Goal: Find specific page/section: Find specific page/section

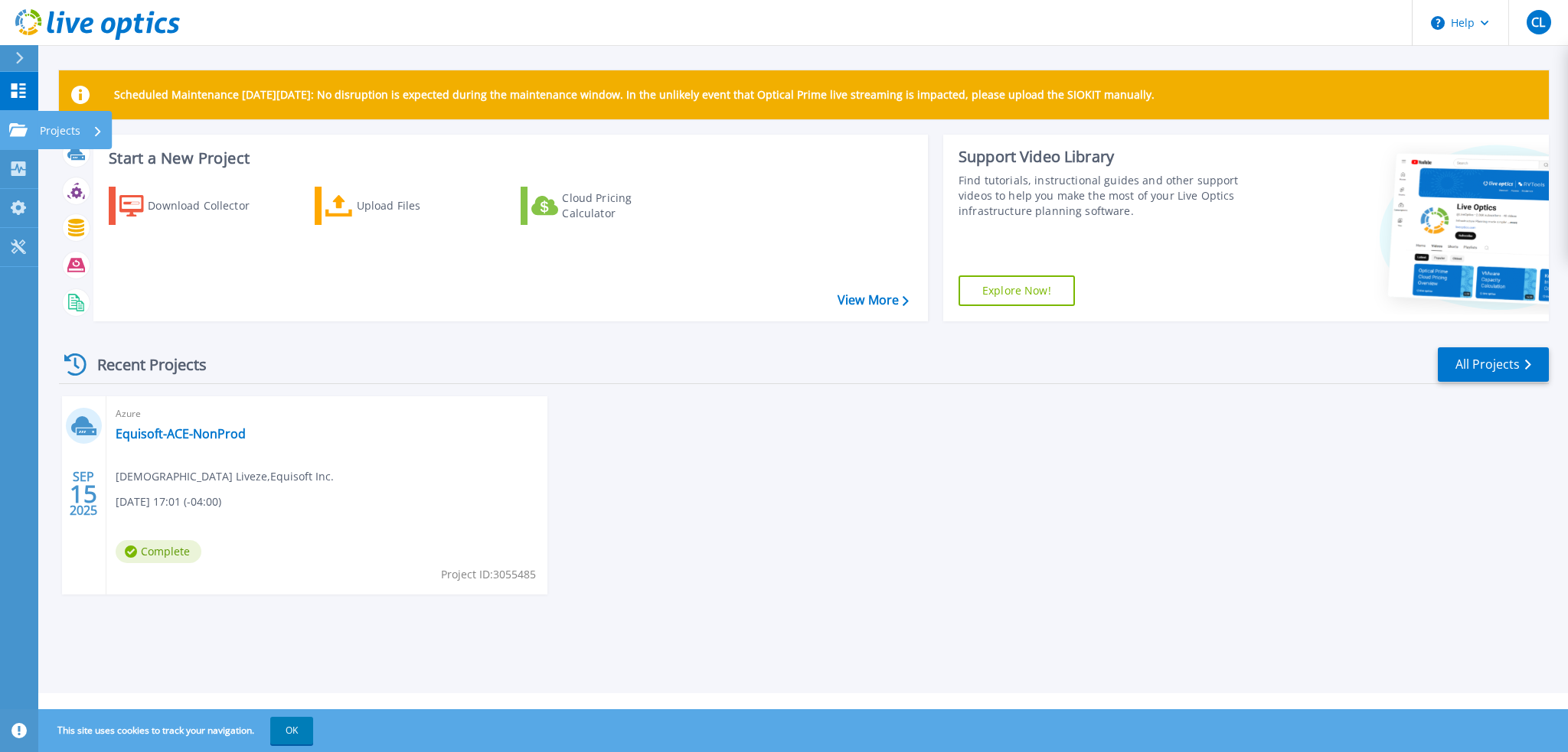
click at [14, 132] on icon at bounding box center [18, 129] width 19 height 13
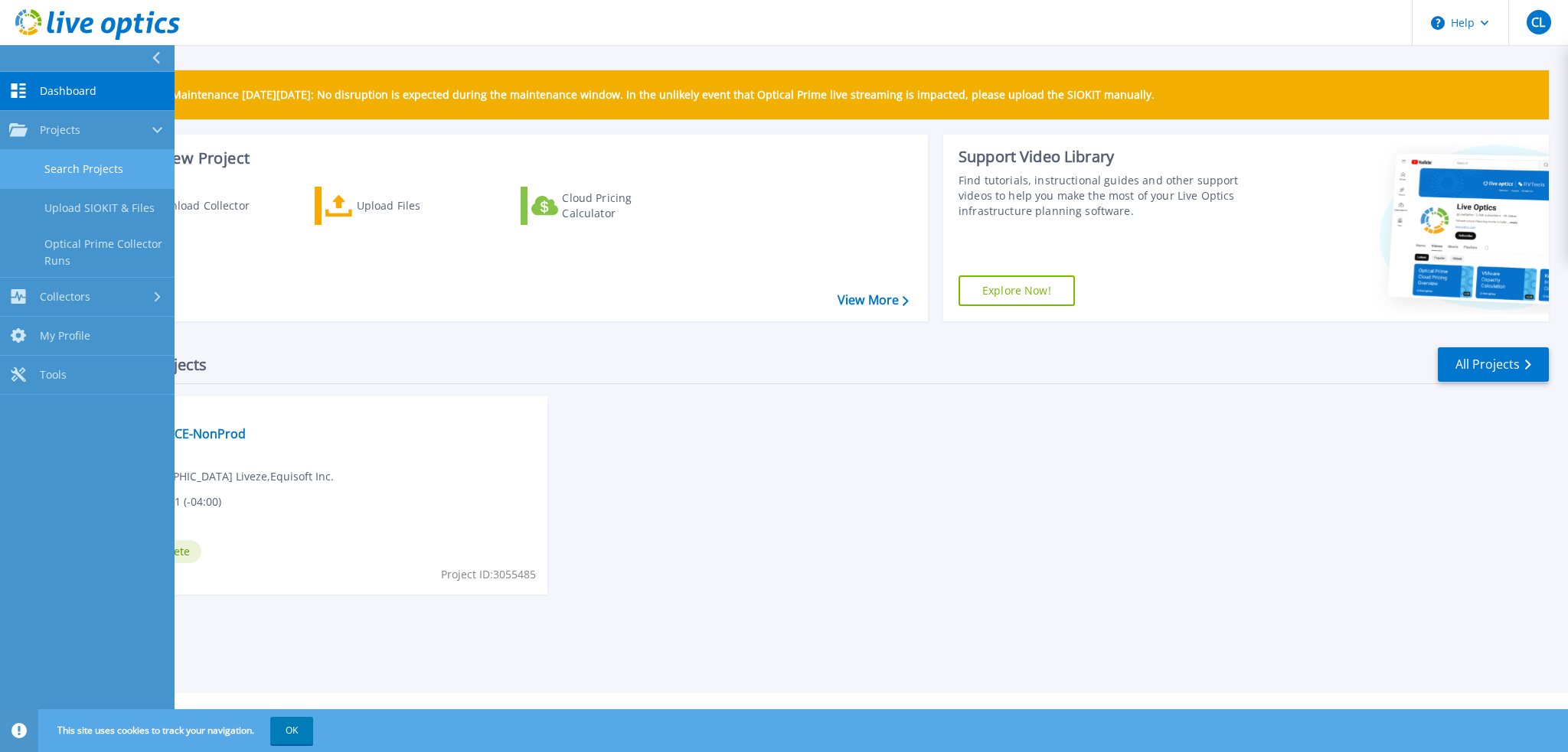
click at [66, 159] on link "Search Projects" at bounding box center [87, 169] width 175 height 39
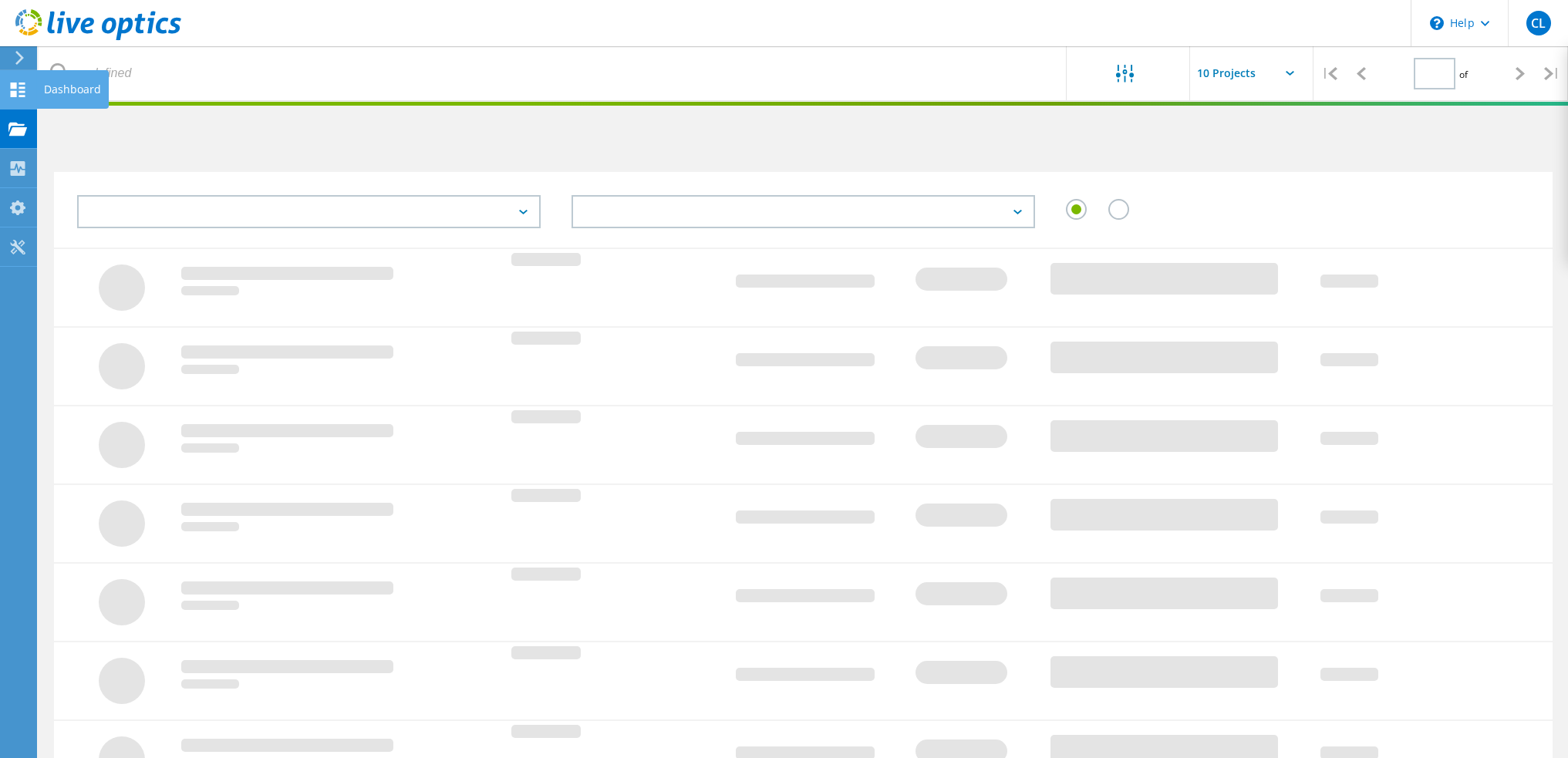
type input "1"
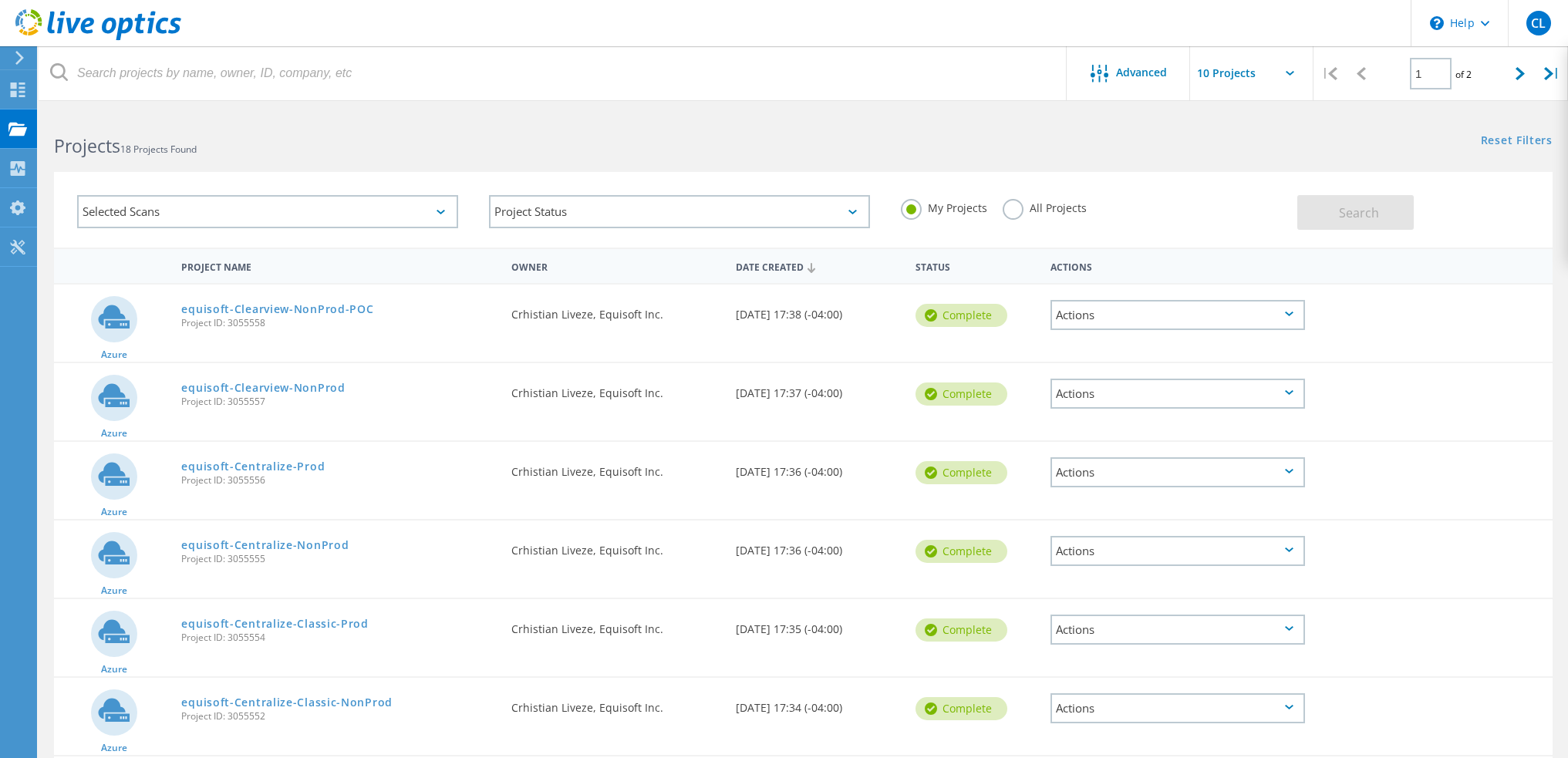
click at [1282, 321] on div "Actions" at bounding box center [1177, 315] width 254 height 30
click at [487, 142] on h2 "Projects 18 Projects Found" at bounding box center [420, 146] width 734 height 26
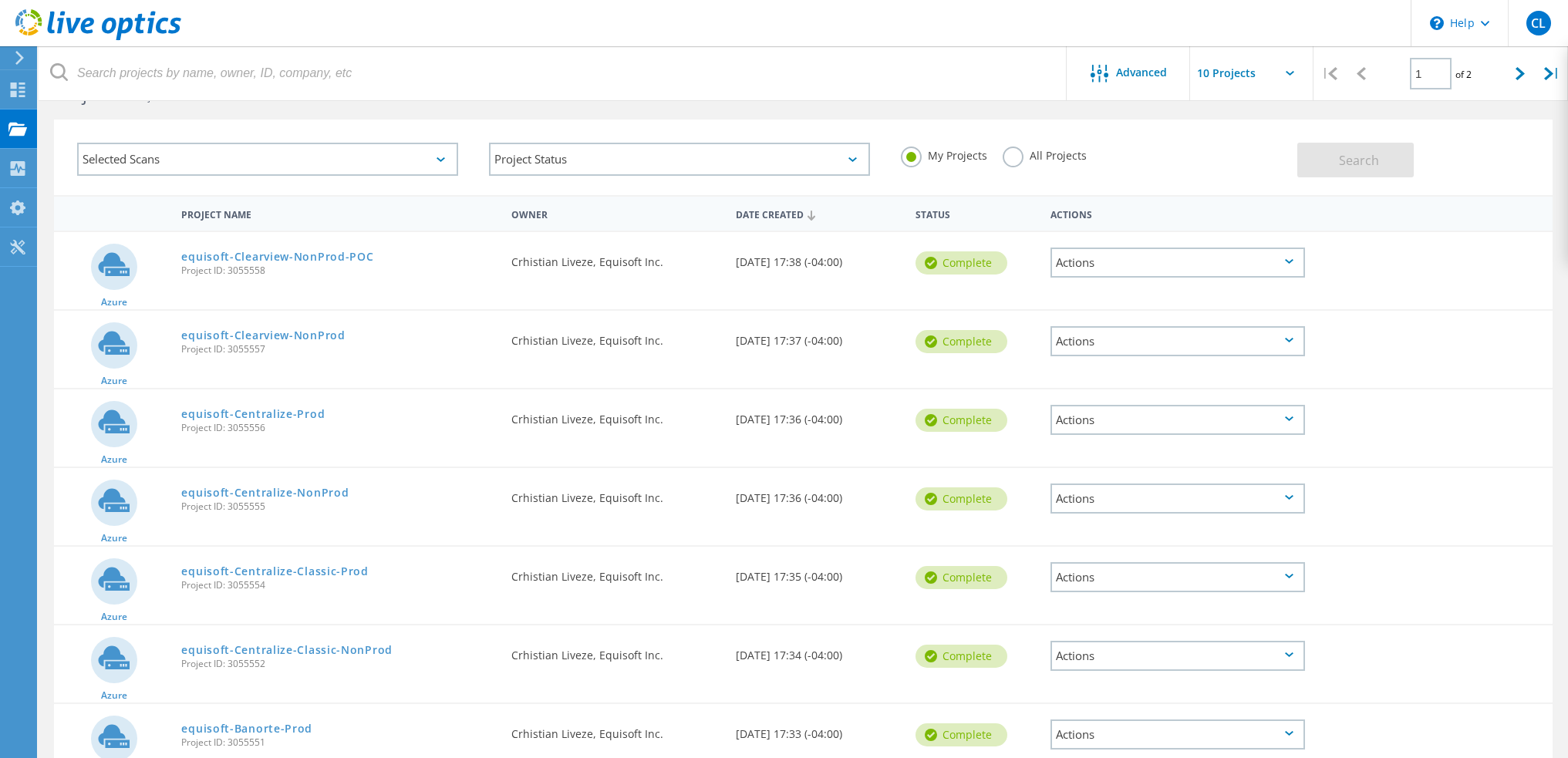
scroll to position [77, 0]
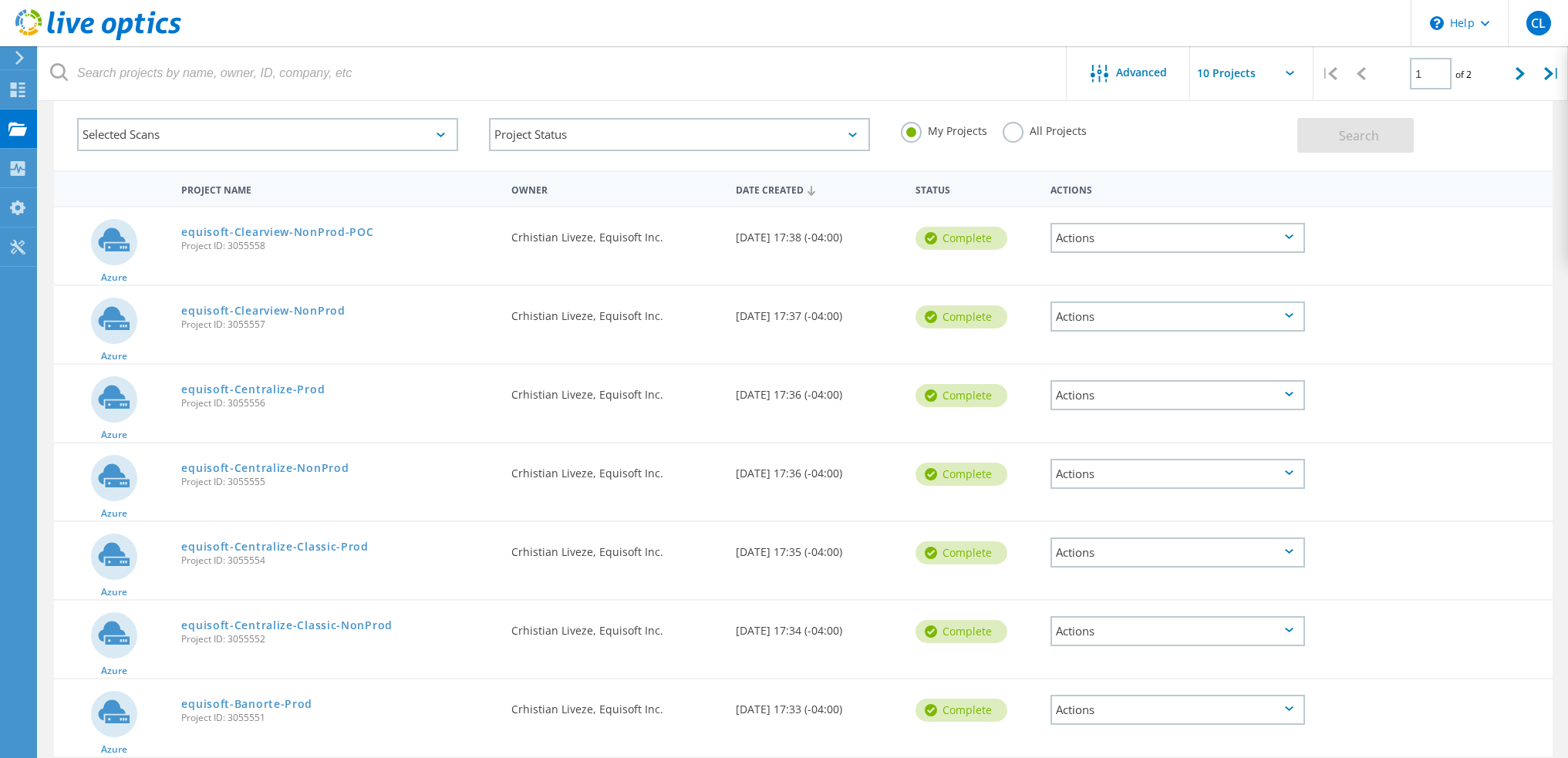
click at [1284, 86] on input "text" at bounding box center [1266, 73] width 154 height 54
click at [1257, 179] on div "Show 40 Projects" at bounding box center [1266, 190] width 153 height 26
type input "Show 40 Projects"
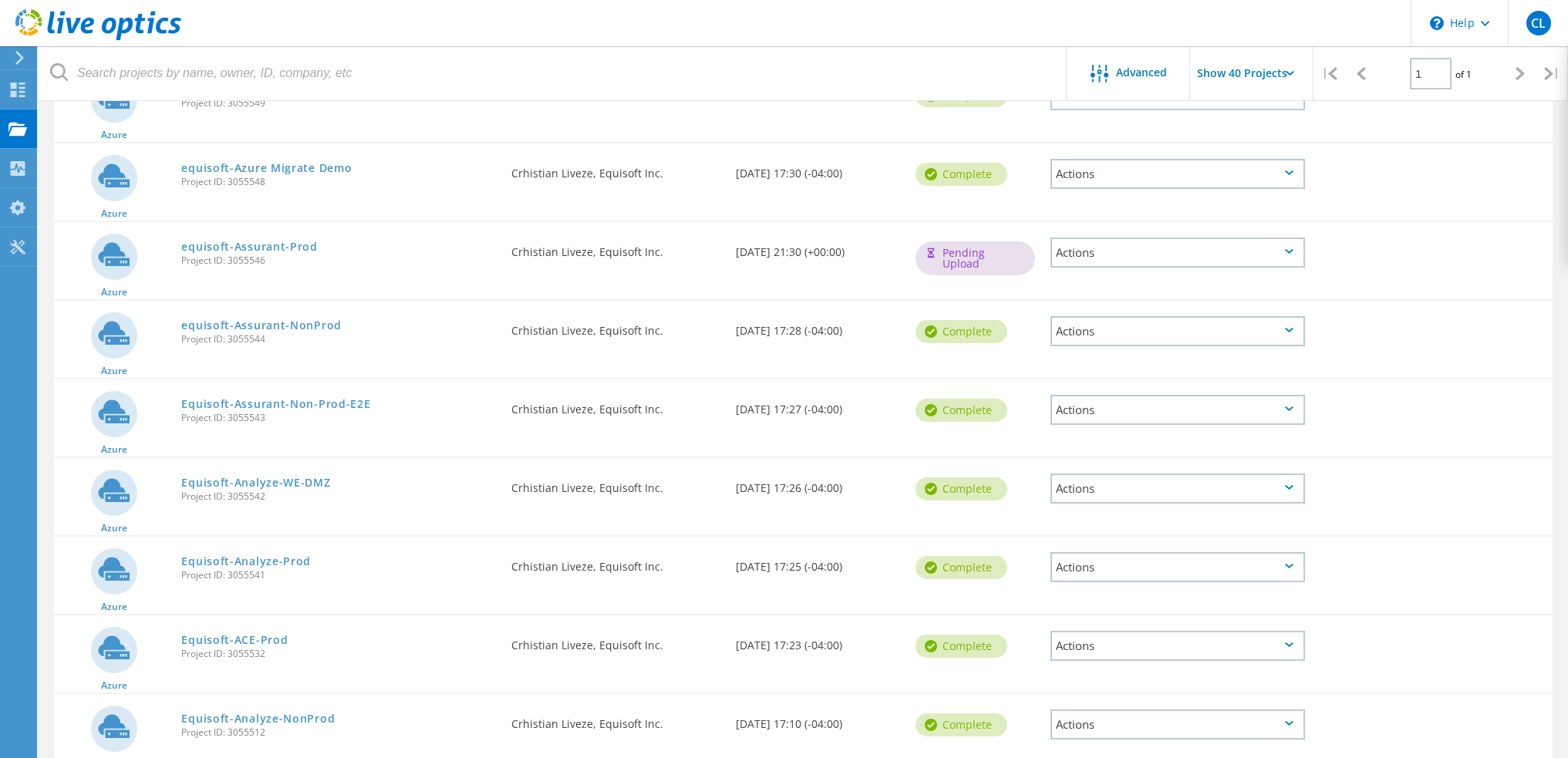
scroll to position [848, 0]
